Goal: Task Accomplishment & Management: Use online tool/utility

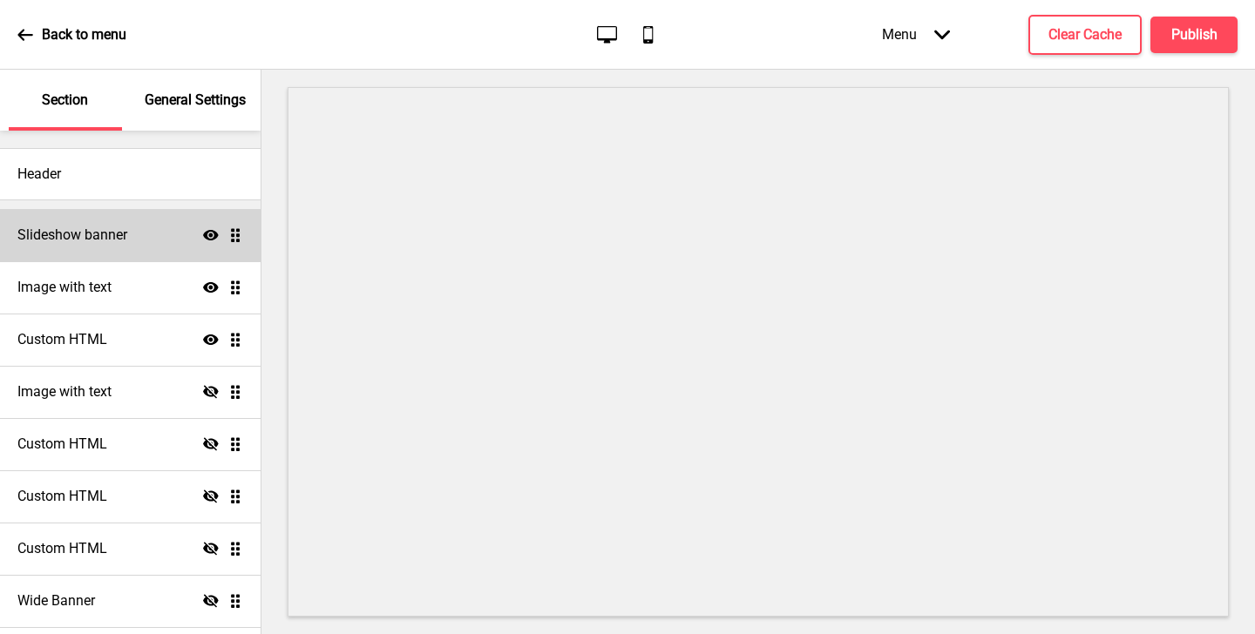
click at [127, 223] on div "Slideshow banner Show Drag" at bounding box center [130, 235] width 261 height 52
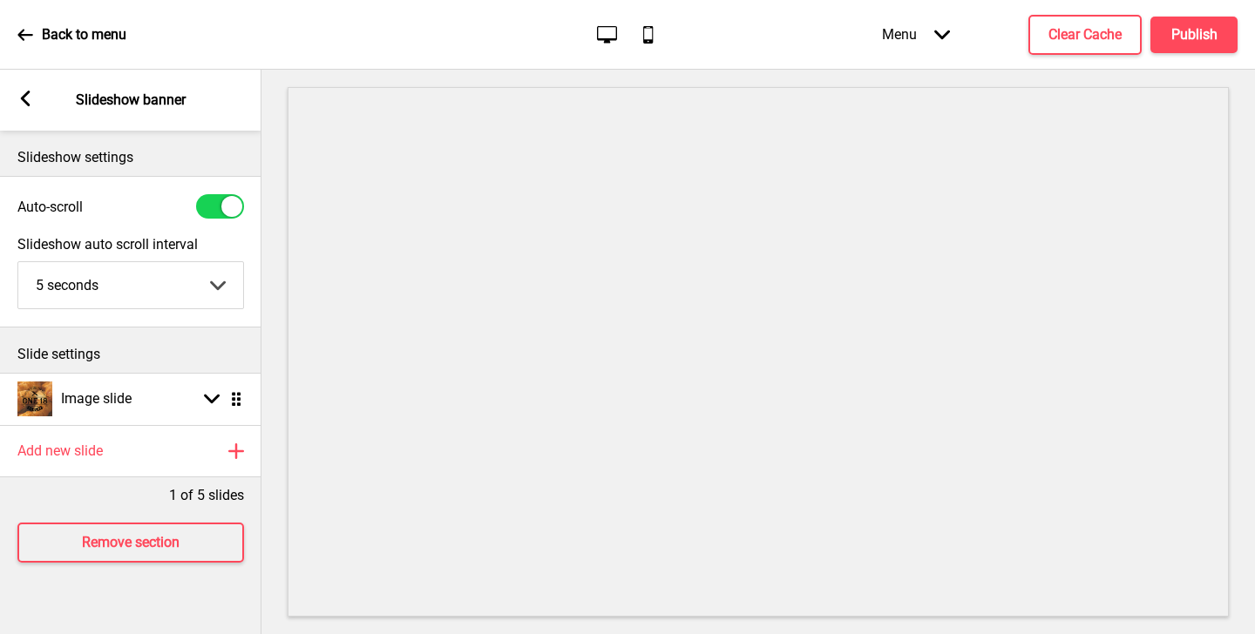
click at [30, 102] on rect at bounding box center [25, 99] width 16 height 16
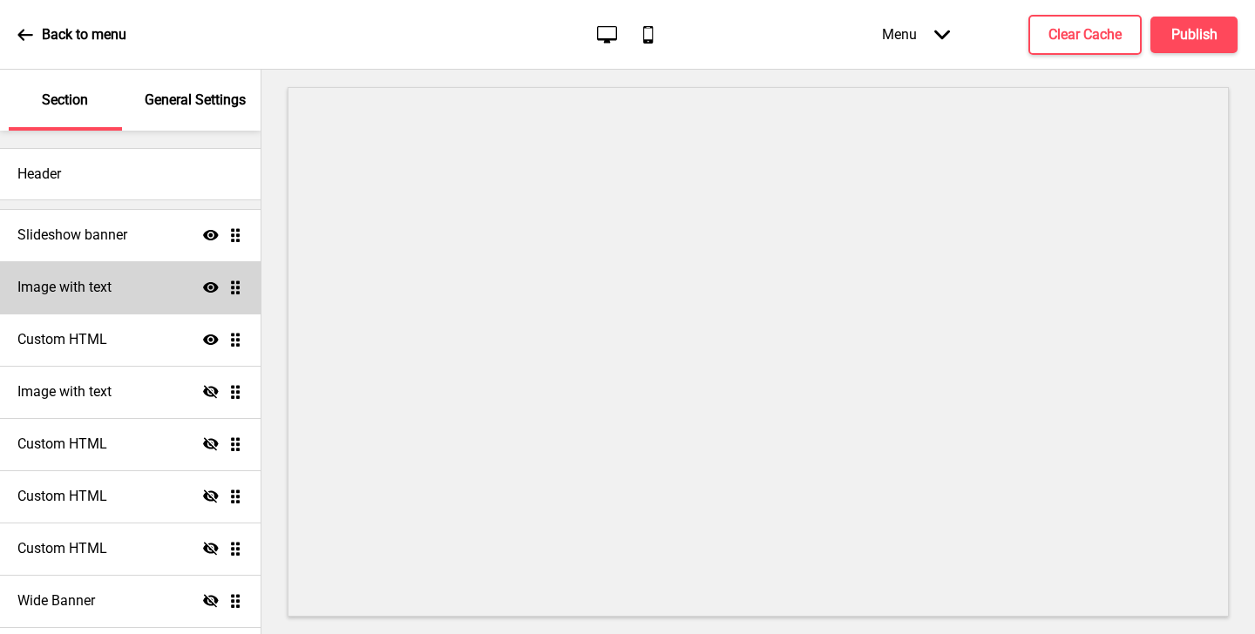
click at [136, 296] on div "Image with text Show Drag" at bounding box center [130, 287] width 261 height 52
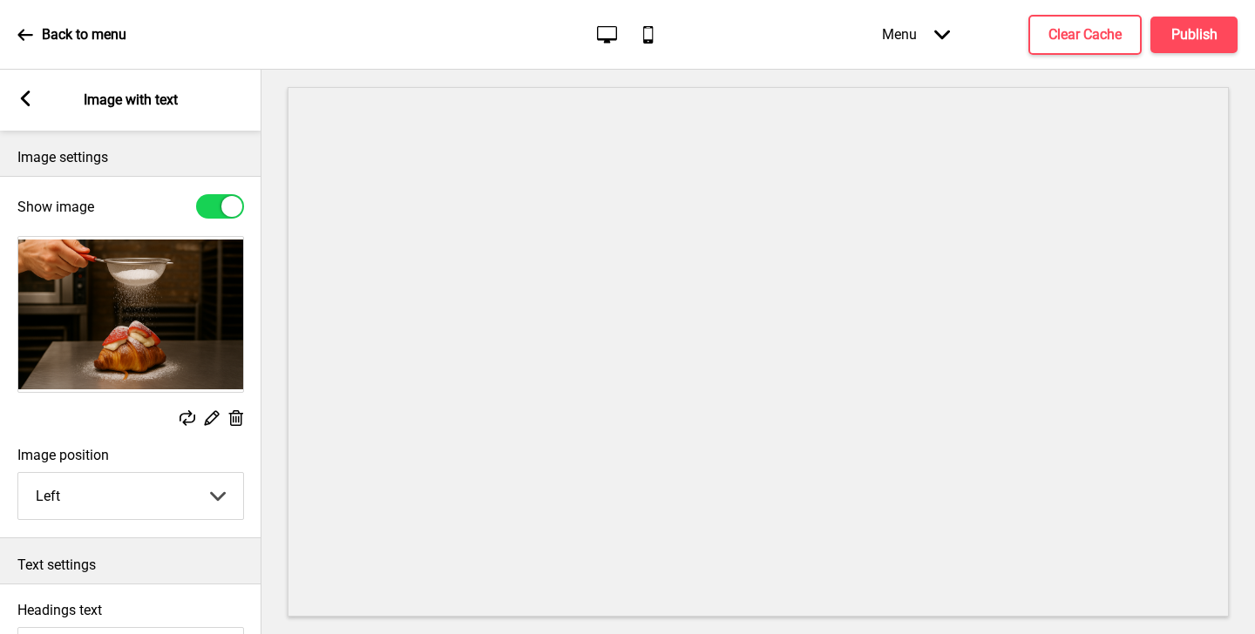
click at [22, 94] on rect at bounding box center [25, 99] width 16 height 16
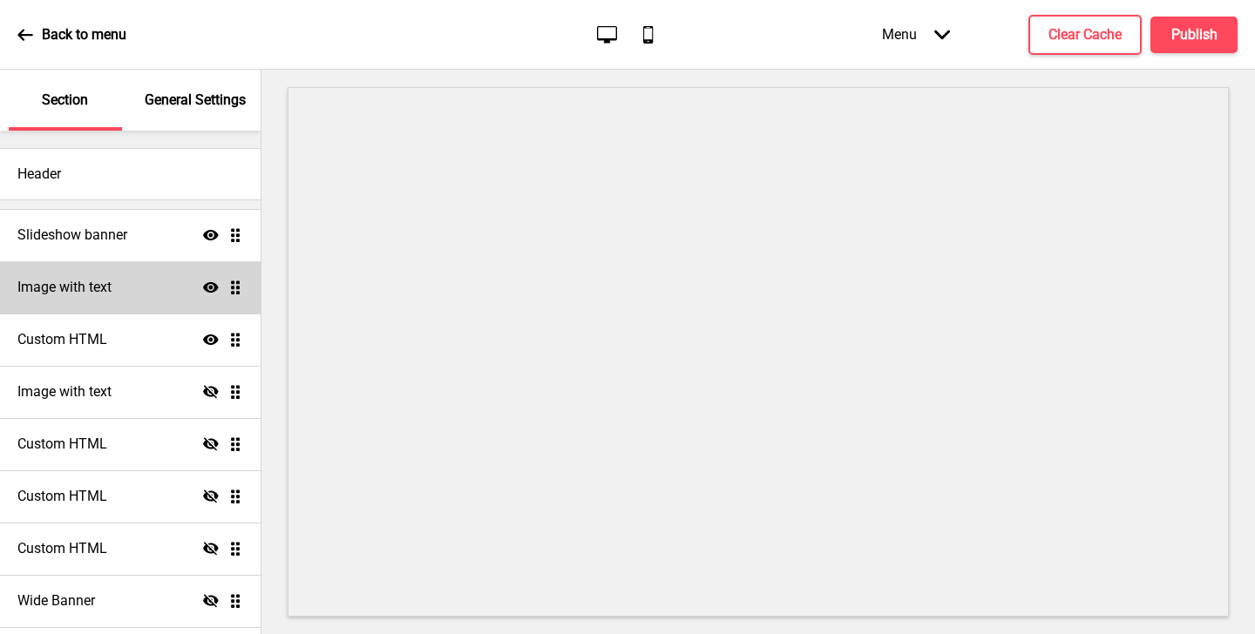
click at [129, 293] on div "Image with text Show Drag" at bounding box center [130, 287] width 261 height 52
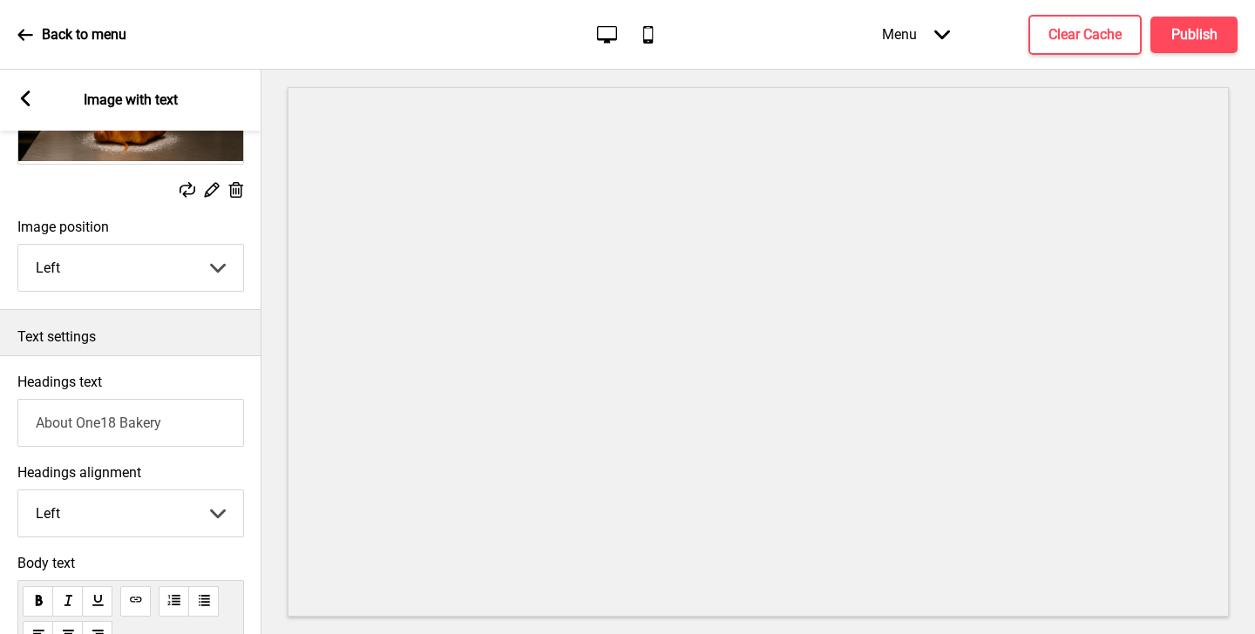
scroll to position [335, 0]
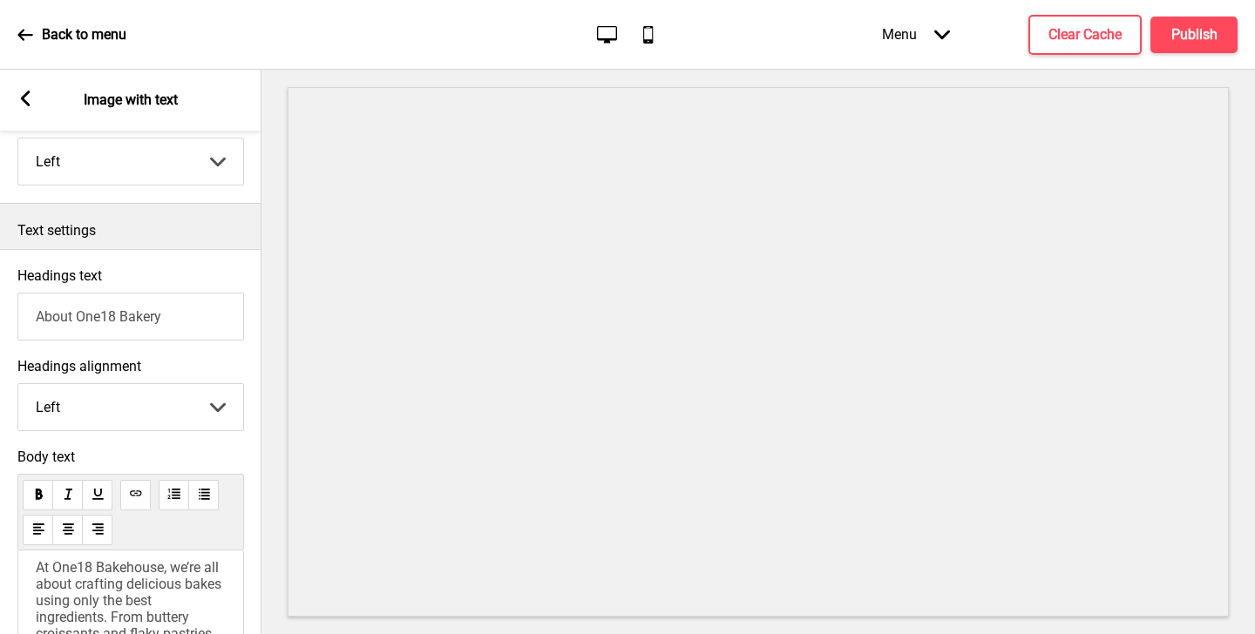
click at [21, 100] on g at bounding box center [25, 99] width 16 height 16
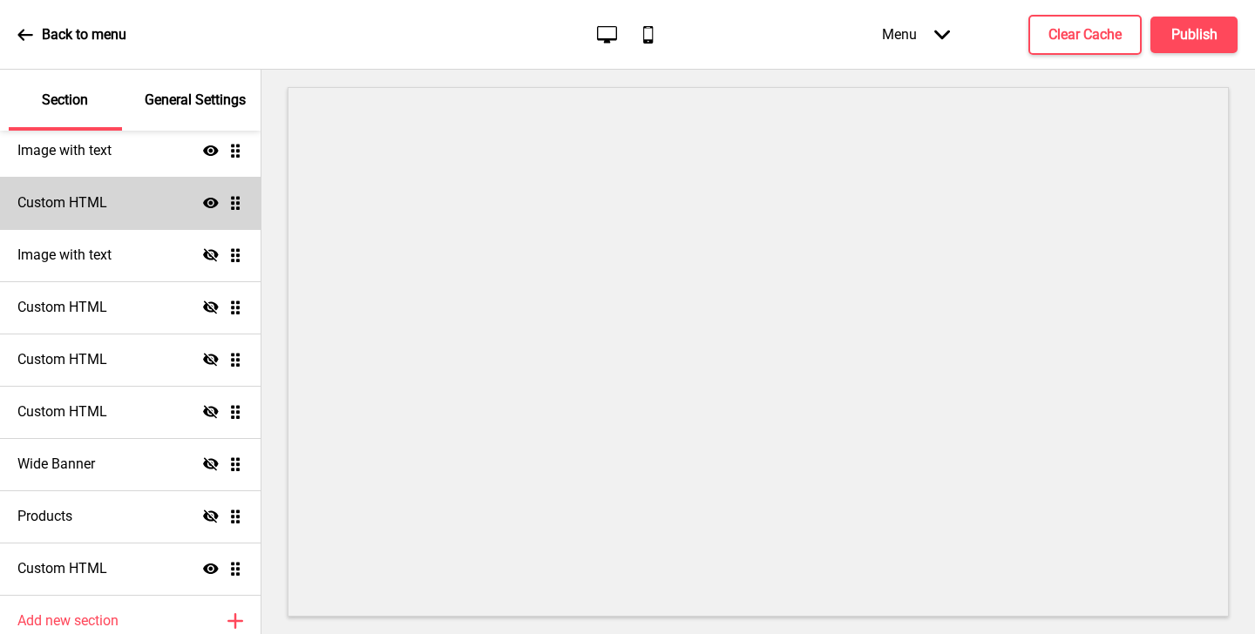
scroll to position [211, 0]
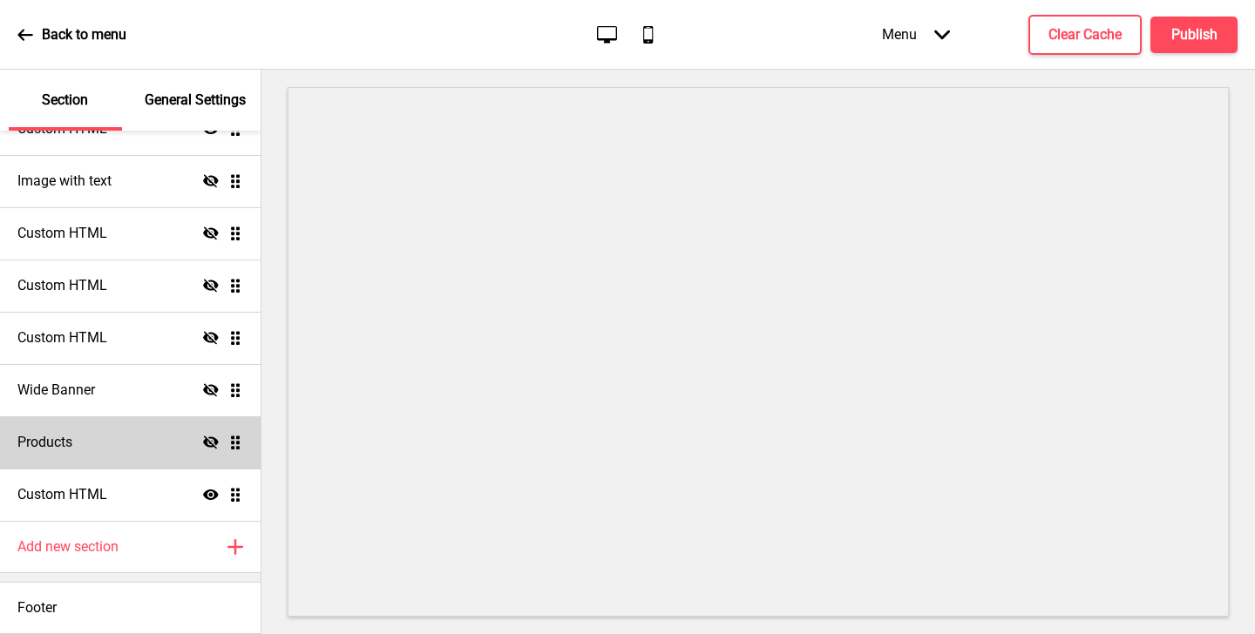
click at [178, 450] on div "Products Hide Drag" at bounding box center [130, 442] width 261 height 52
select select "side"
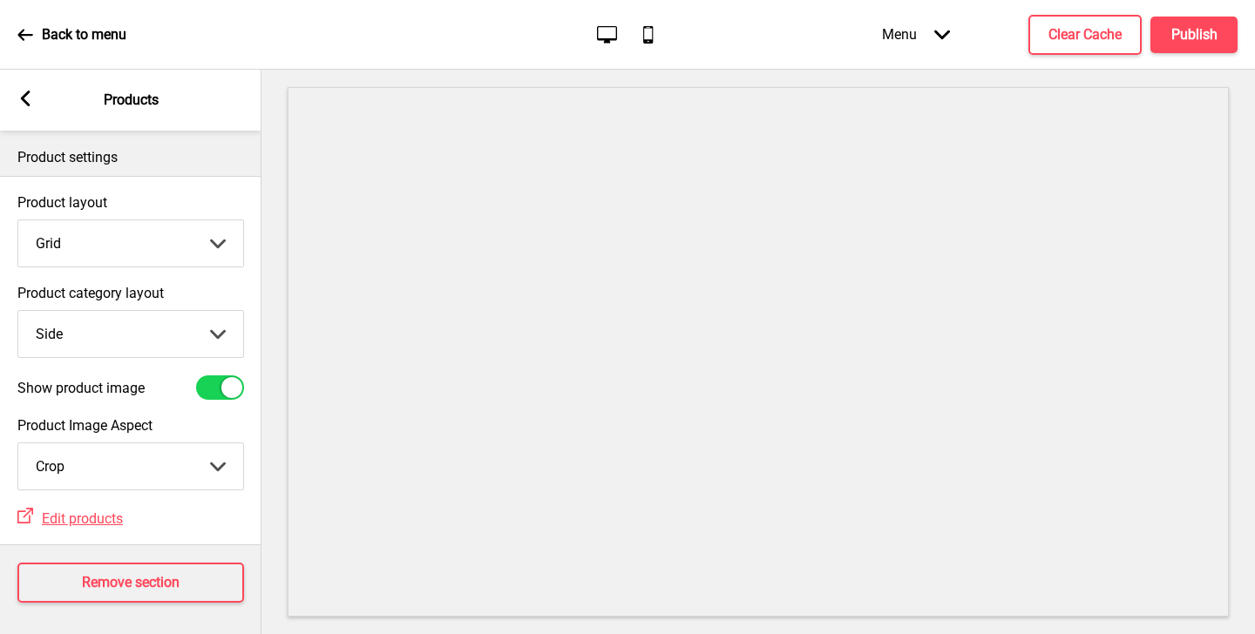
click at [29, 105] on icon at bounding box center [26, 99] width 10 height 16
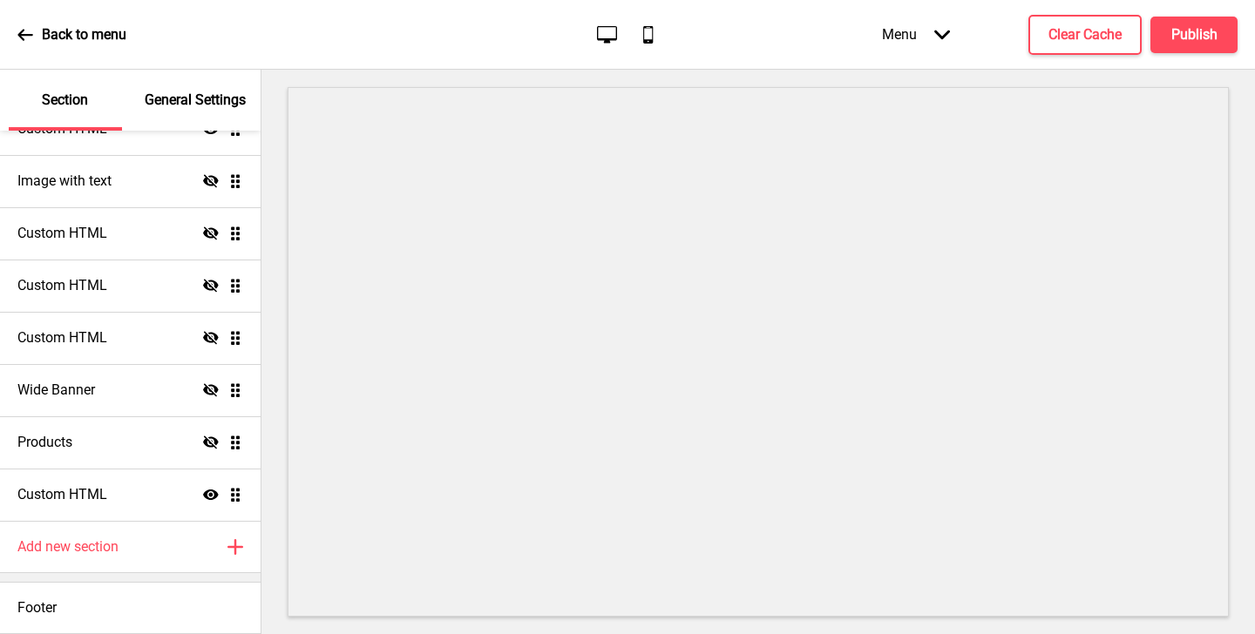
click at [934, 41] on icon "Arrow down" at bounding box center [942, 35] width 16 height 16
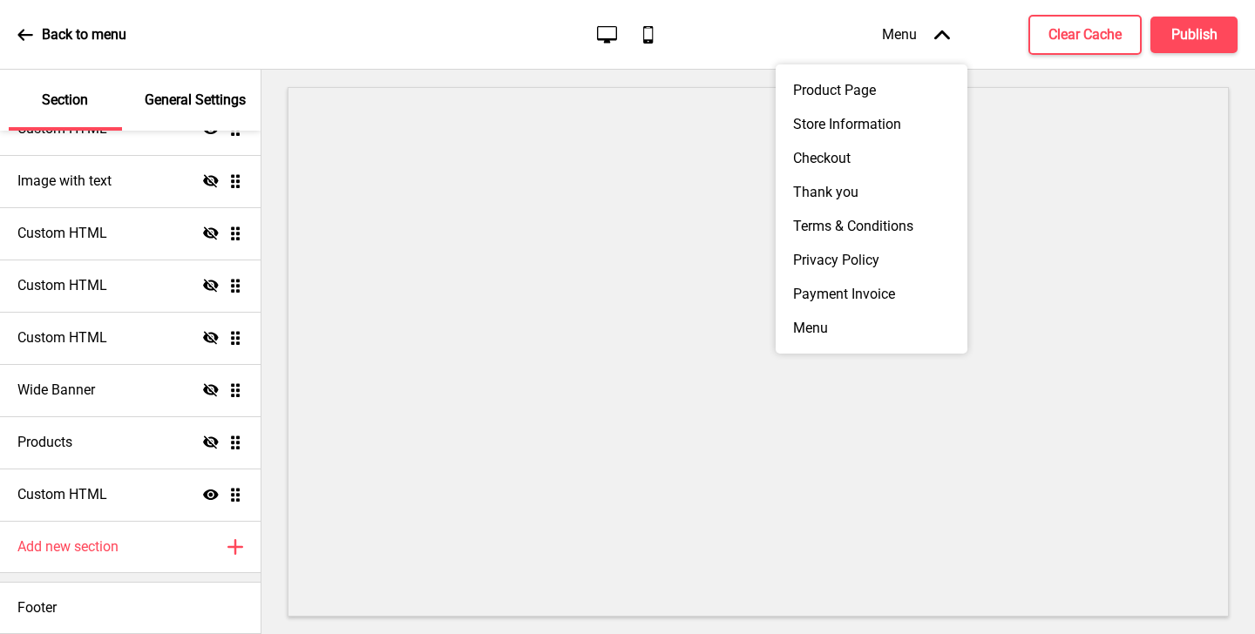
click at [934, 41] on icon "Arrow up" at bounding box center [942, 35] width 16 height 16
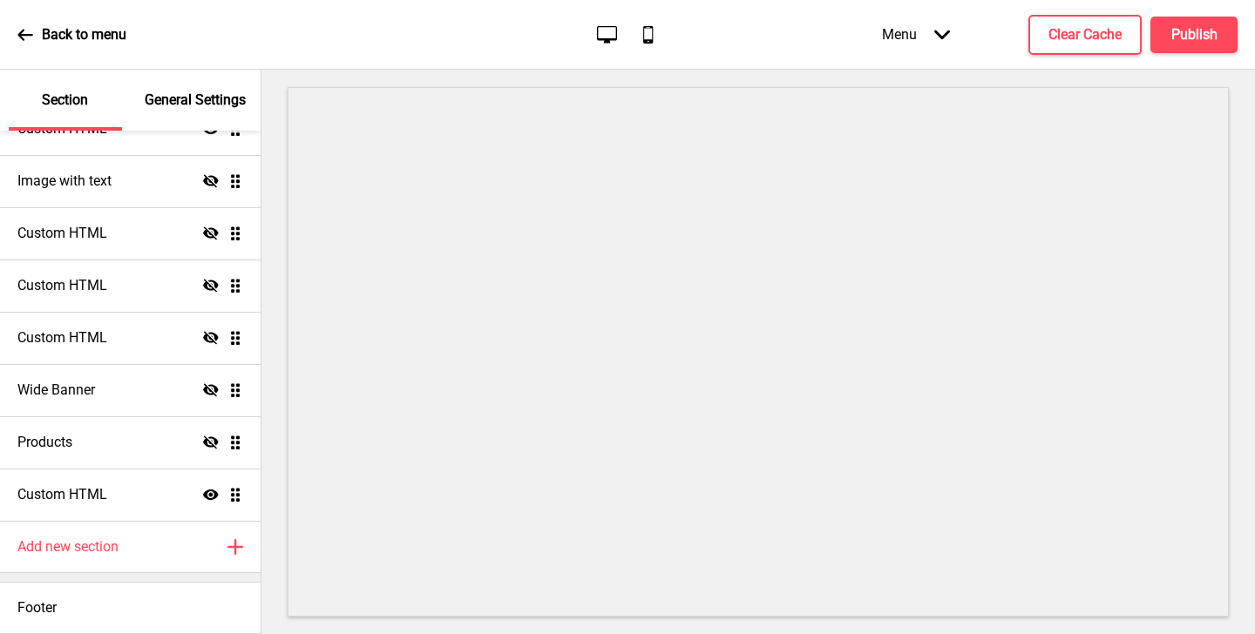
click at [24, 32] on icon at bounding box center [25, 35] width 16 height 16
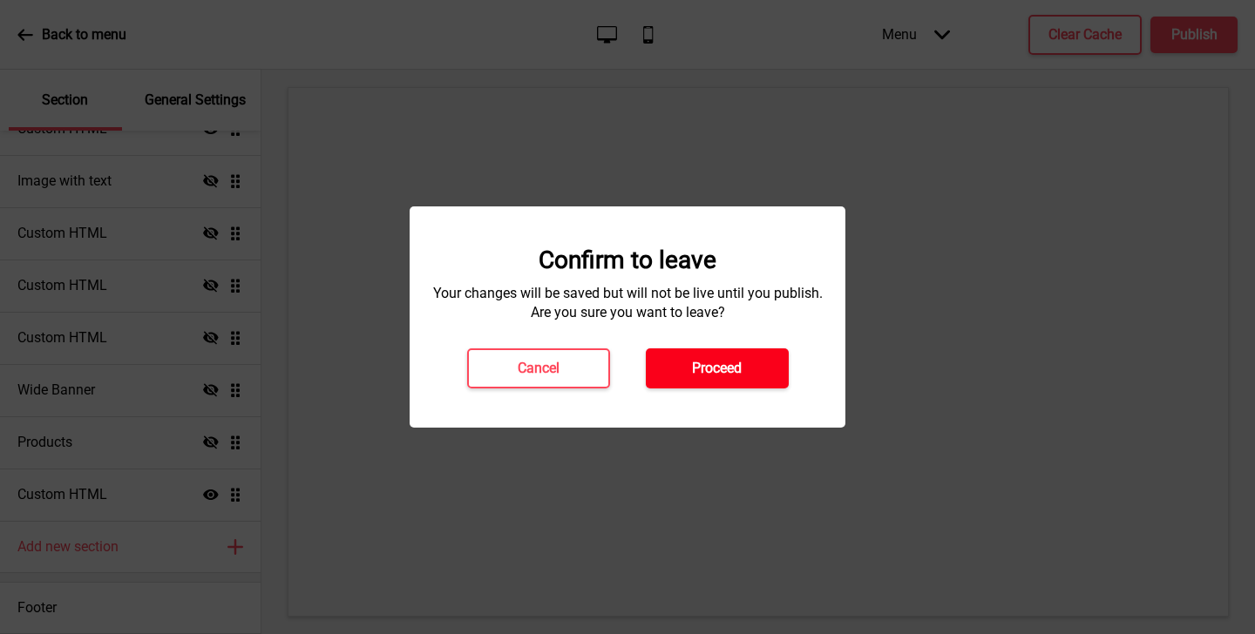
click at [711, 366] on h4 "Proceed" at bounding box center [717, 368] width 50 height 19
